Goal: Information Seeking & Learning: Learn about a topic

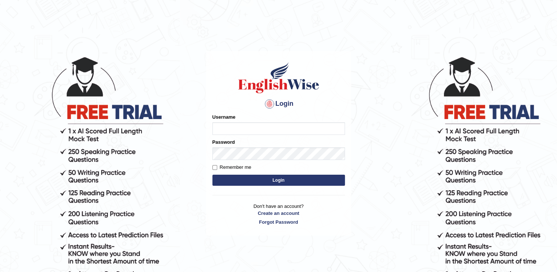
type input "Adedayo"
click at [291, 181] on button "Login" at bounding box center [278, 179] width 132 height 11
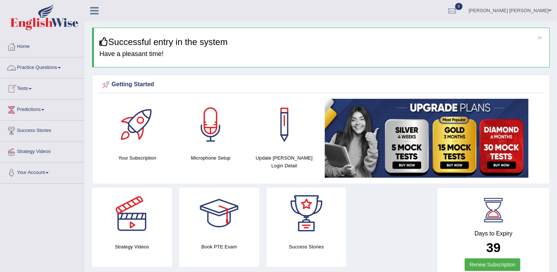
click at [52, 68] on link "Practice Questions" at bounding box center [42, 66] width 84 height 18
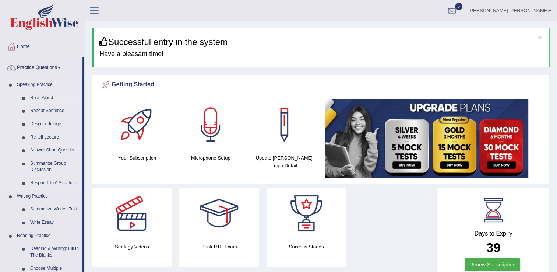
click at [42, 98] on link "Read Aloud" at bounding box center [55, 97] width 56 height 13
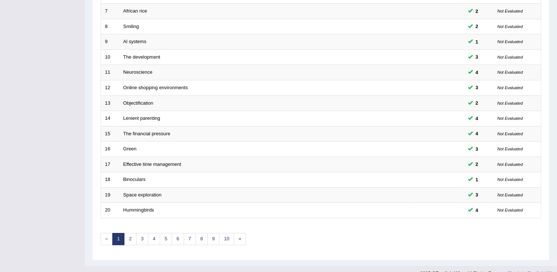
scroll to position [213, 0]
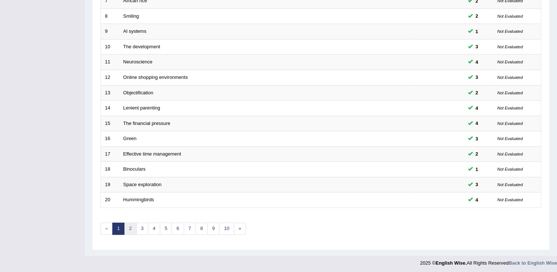
click at [130, 229] on link "2" at bounding box center [130, 228] width 12 height 12
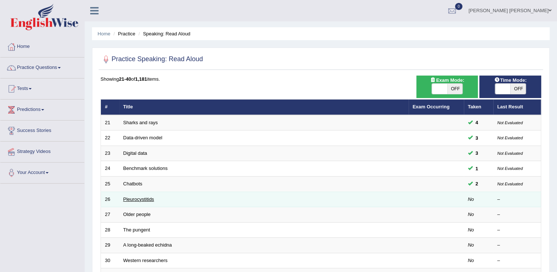
click at [150, 197] on link "Pleurocystitids" at bounding box center [138, 199] width 31 height 6
